Goal: Task Accomplishment & Management: Complete application form

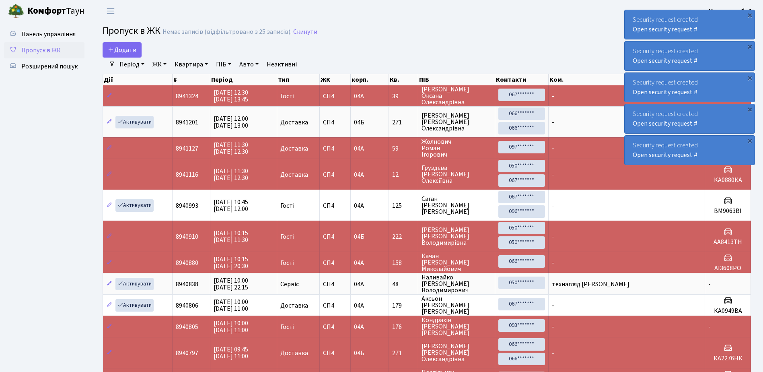
select select "25"
click at [120, 49] on span "Додати" at bounding box center [122, 49] width 29 height 9
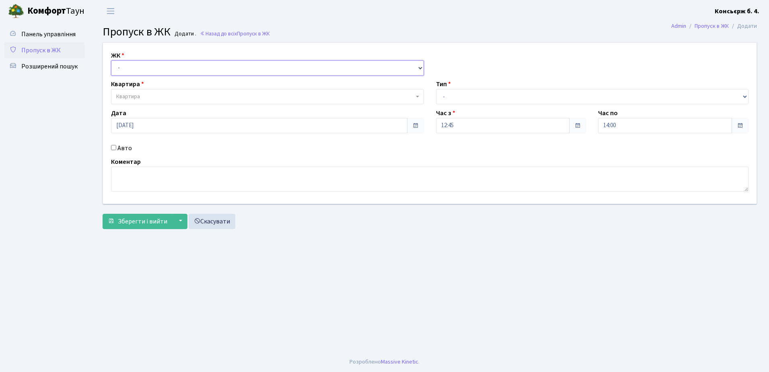
click at [126, 67] on select "- СП4, Столичне шосе, 5" at bounding box center [267, 67] width 313 height 15
select select "325"
click at [111, 60] on select "- [STREET_ADDRESS]" at bounding box center [267, 67] width 313 height 15
select select
click at [121, 96] on span "Квартира" at bounding box center [128, 97] width 24 height 8
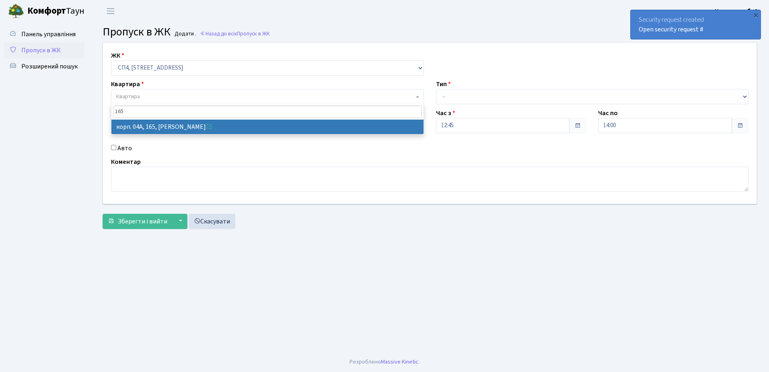
type input "165"
select select "21193"
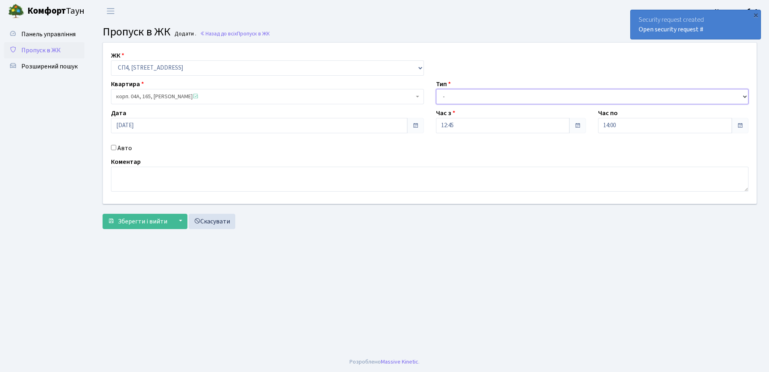
click at [457, 97] on select "- Доставка Таксі Гості Сервіс" at bounding box center [592, 96] width 313 height 15
select select "1"
click at [436, 89] on select "- Доставка Таксі Гості Сервіс" at bounding box center [592, 96] width 313 height 15
click at [113, 147] on input "Авто" at bounding box center [113, 147] width 5 height 5
checkbox input "true"
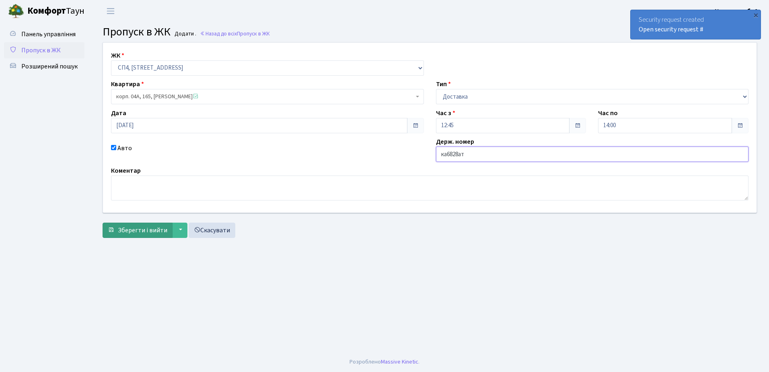
type input "ка6828ат"
click at [152, 231] on span "Зберегти і вийти" at bounding box center [142, 230] width 49 height 9
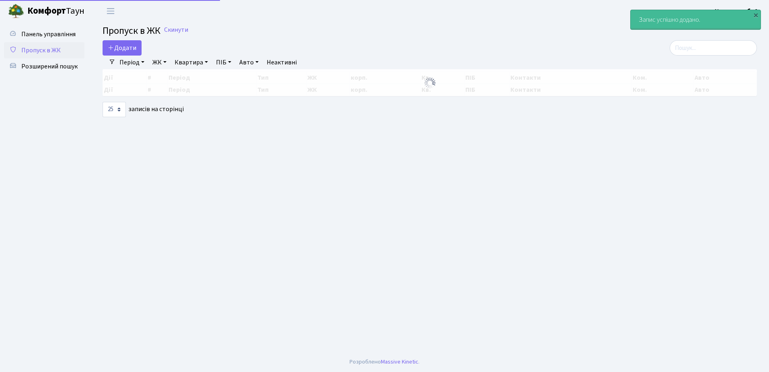
select select "25"
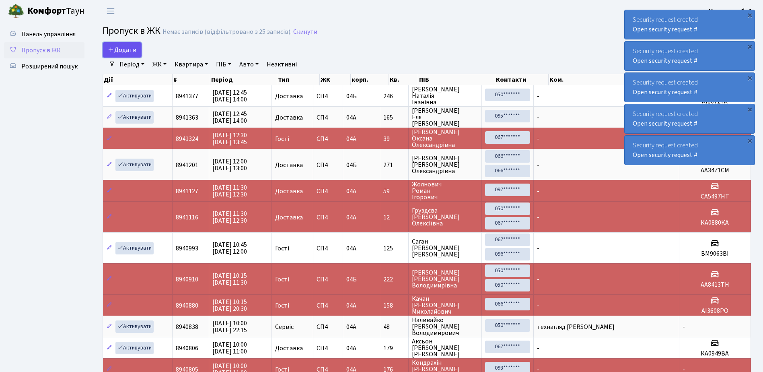
click at [127, 50] on span "Додати" at bounding box center [122, 49] width 29 height 9
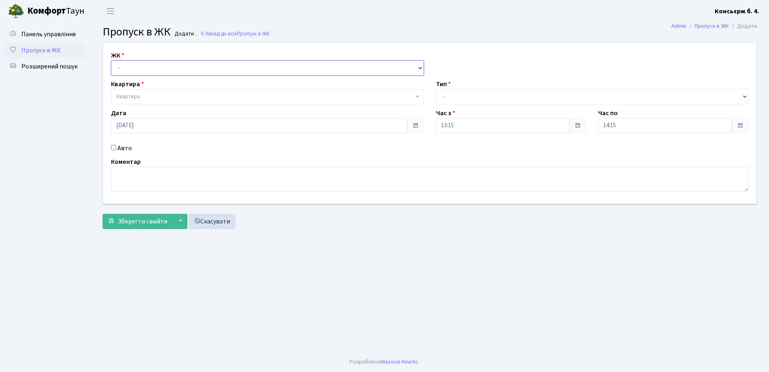
click at [129, 65] on select "- СП4, Столичне шосе, 5" at bounding box center [267, 67] width 313 height 15
select select "325"
click at [111, 60] on select "- СП4, Столичне шосе, 5" at bounding box center [267, 67] width 313 height 15
select select
click at [142, 97] on span "Квартира" at bounding box center [265, 97] width 298 height 8
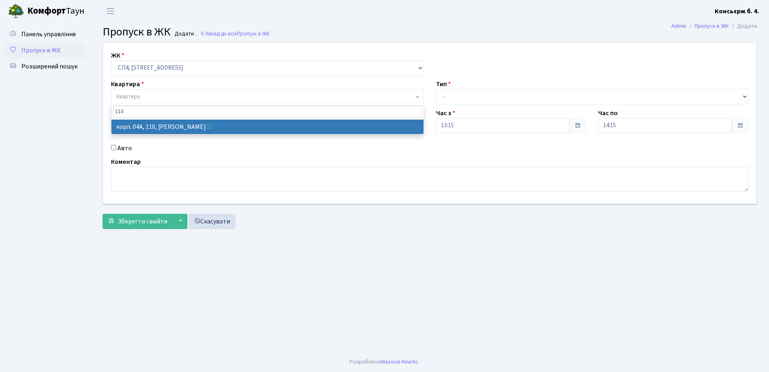
type input "110"
select select "21138"
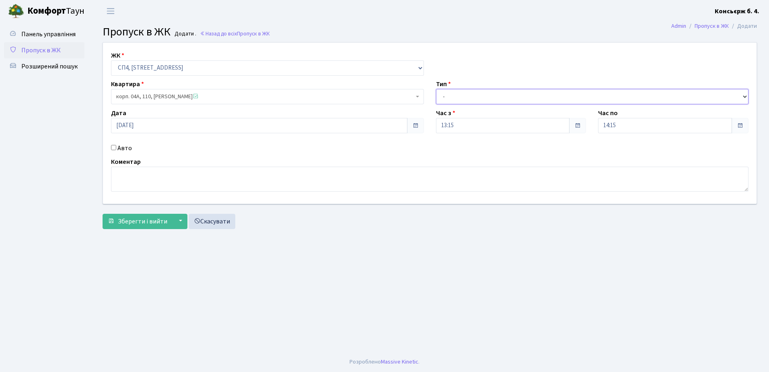
click at [447, 96] on select "- Доставка Таксі Гості Сервіс" at bounding box center [592, 96] width 313 height 15
select select "3"
click at [436, 89] on select "- Доставка Таксі Гості Сервіс" at bounding box center [592, 96] width 313 height 15
click at [135, 222] on span "Зберегти і вийти" at bounding box center [142, 221] width 49 height 9
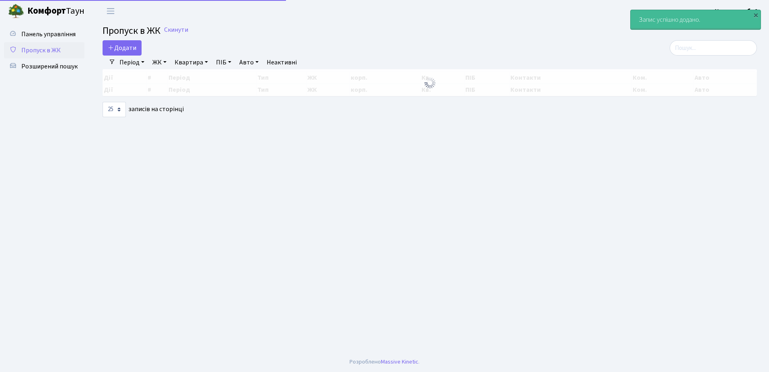
select select "25"
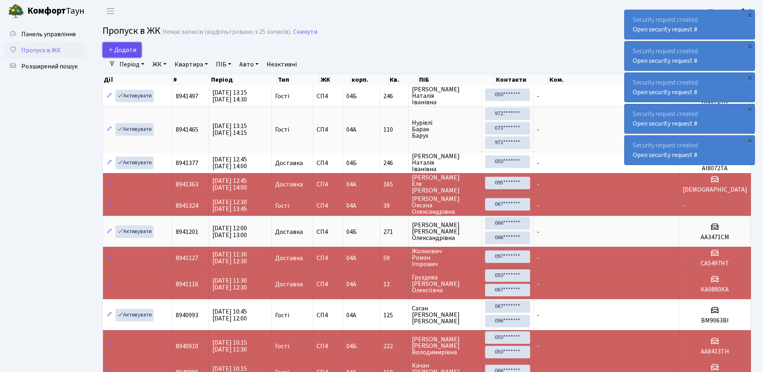
click at [119, 49] on span "Додати" at bounding box center [122, 49] width 29 height 9
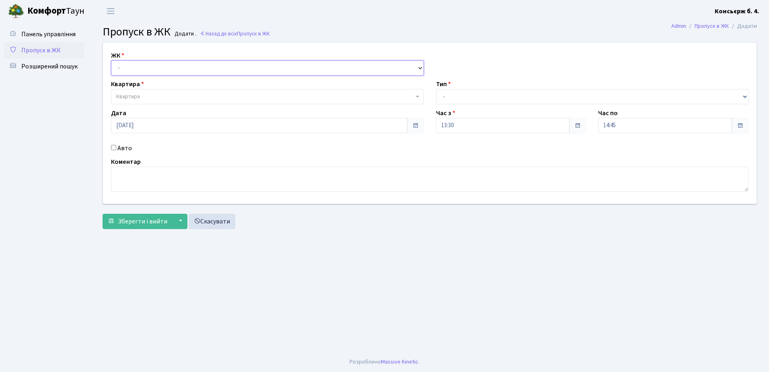
click at [127, 67] on select "- СП4, Столичне шосе, 5" at bounding box center [267, 67] width 313 height 15
select select "325"
click at [111, 60] on select "- СП4, Столичне шосе, 5" at bounding box center [267, 67] width 313 height 15
select select
click at [135, 95] on span "Квартира" at bounding box center [128, 97] width 24 height 8
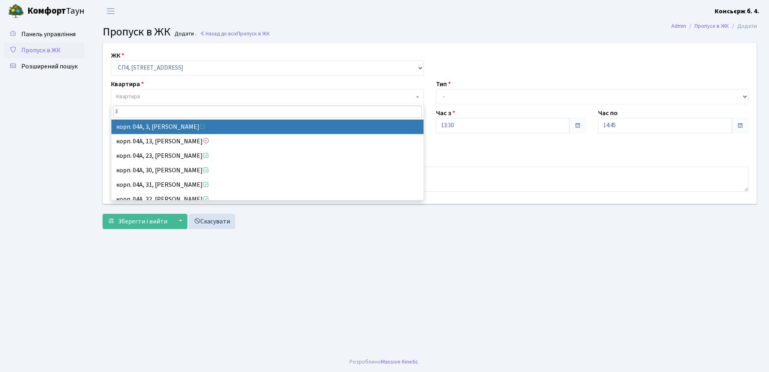
type input "3"
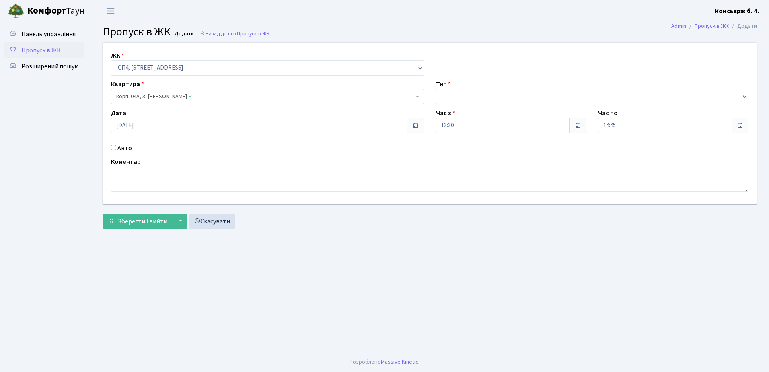
select select "21031"
click at [453, 95] on select "- Доставка Таксі Гості Сервіс" at bounding box center [592, 96] width 313 height 15
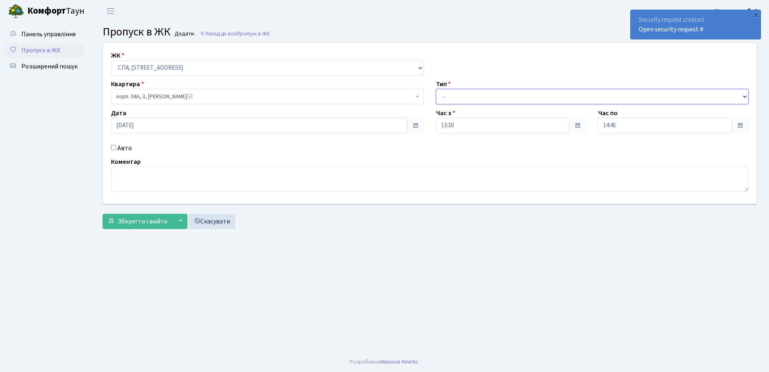
select select "1"
click at [436, 89] on select "- Доставка Таксі Гості Сервіс" at bounding box center [592, 96] width 313 height 15
click at [112, 146] on input "Авто" at bounding box center [113, 147] width 5 height 5
checkbox input "true"
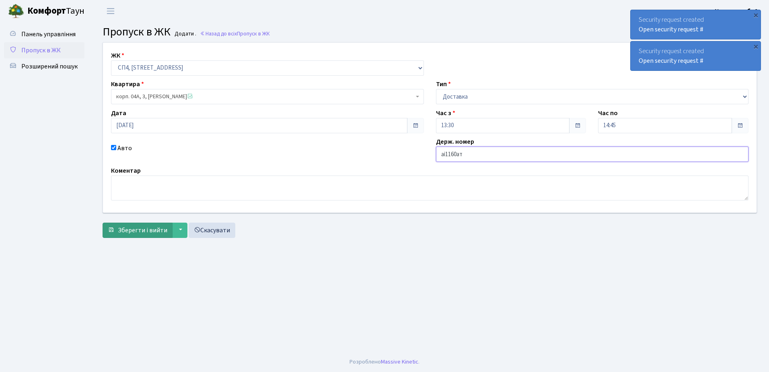
type input "аі1160ат"
click at [126, 232] on span "Зберегти і вийти" at bounding box center [142, 230] width 49 height 9
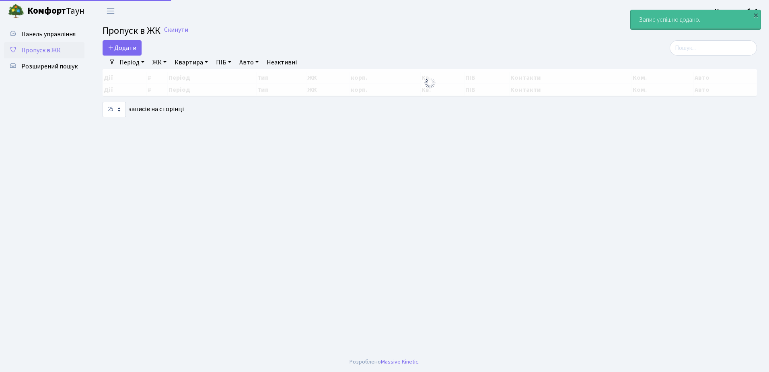
select select "25"
